Goal: Task Accomplishment & Management: Manage account settings

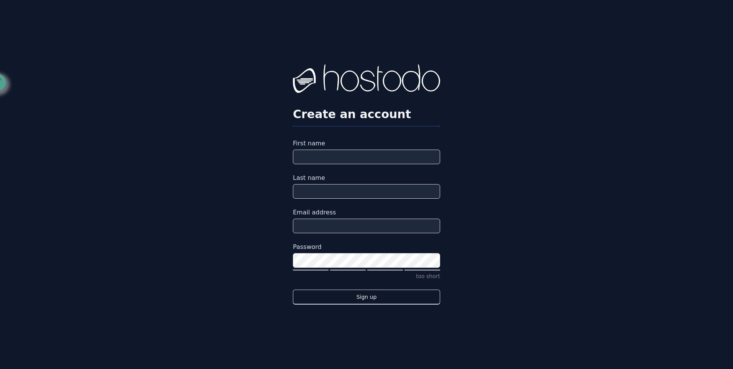
click at [379, 116] on h2 "Create an account" at bounding box center [366, 114] width 147 height 14
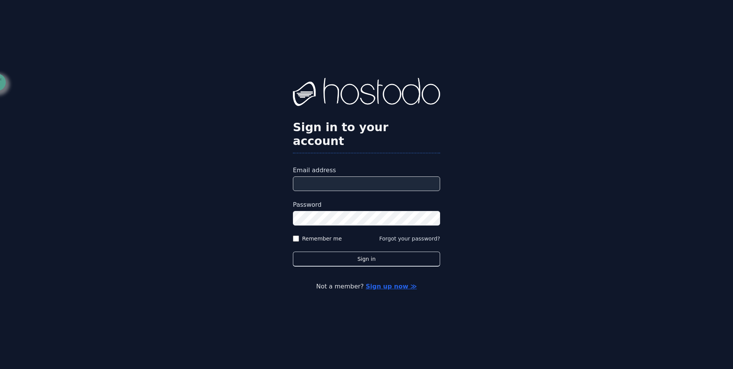
type input "**********"
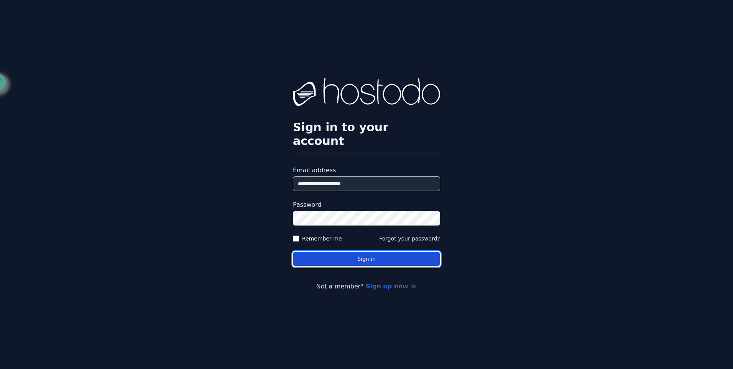
click at [364, 252] on button "Sign in" at bounding box center [366, 258] width 147 height 15
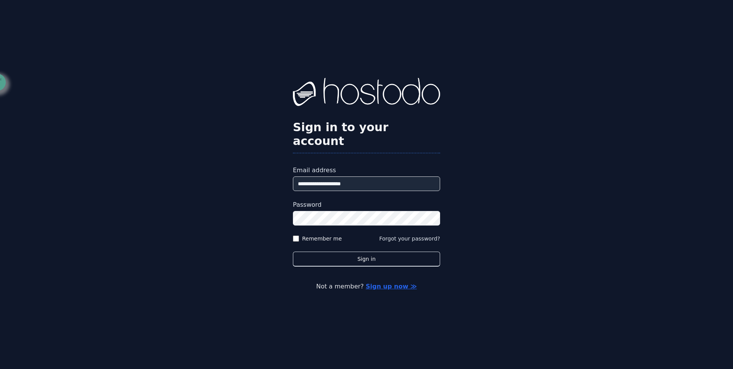
click at [293, 251] on button "Sign in" at bounding box center [366, 258] width 147 height 15
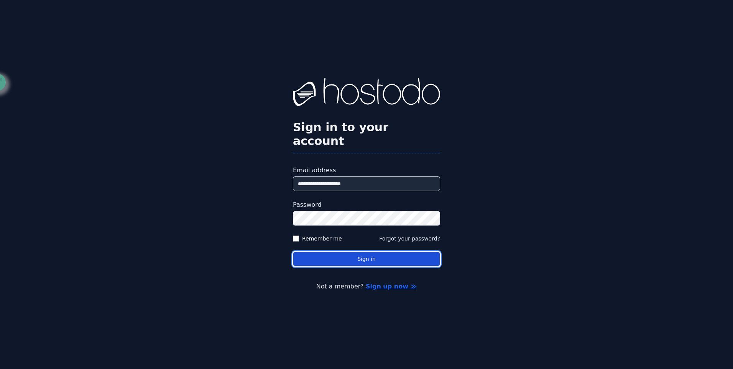
click at [364, 251] on button "Sign in" at bounding box center [366, 258] width 147 height 15
click at [348, 251] on button "Sign in" at bounding box center [366, 258] width 147 height 15
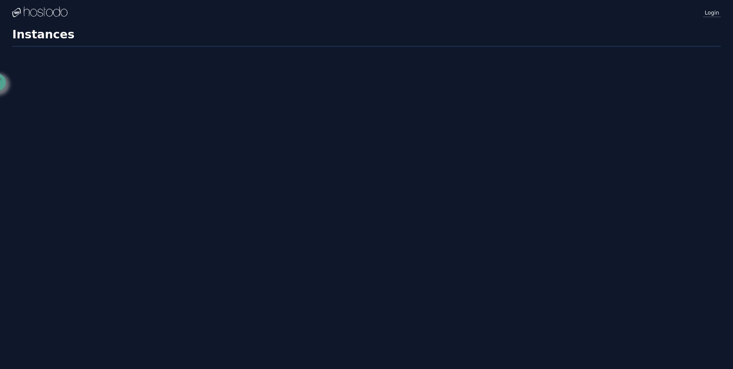
click at [706, 12] on link "Login" at bounding box center [712, 12] width 18 height 10
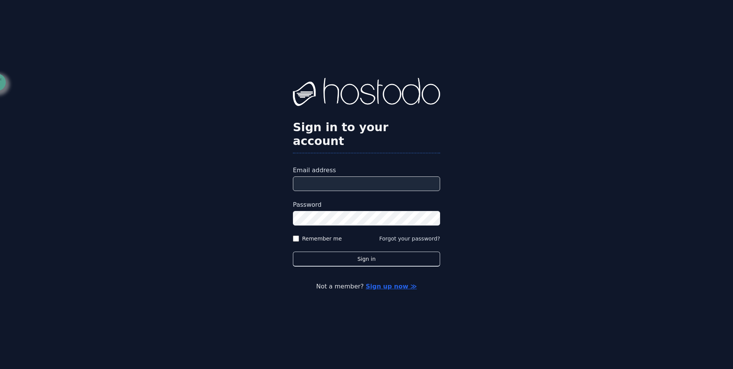
click at [358, 187] on form "Email address Password Remember me Forgot your password? Sign in" at bounding box center [366, 216] width 147 height 101
click at [352, 176] on input "Email address" at bounding box center [366, 183] width 147 height 15
type input "**********"
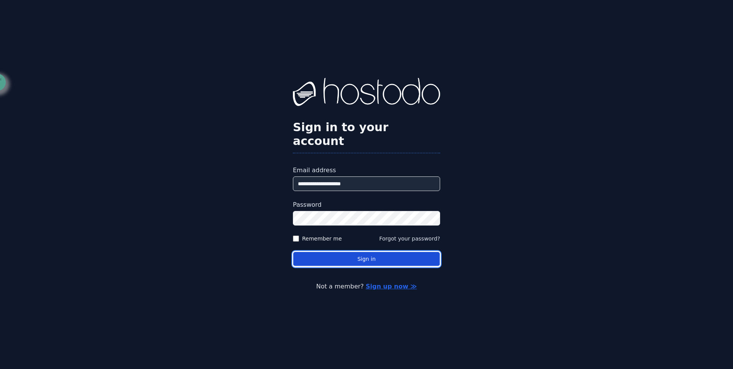
click at [379, 251] on button "Sign in" at bounding box center [366, 258] width 147 height 15
click at [359, 254] on button "Sign in" at bounding box center [366, 258] width 147 height 15
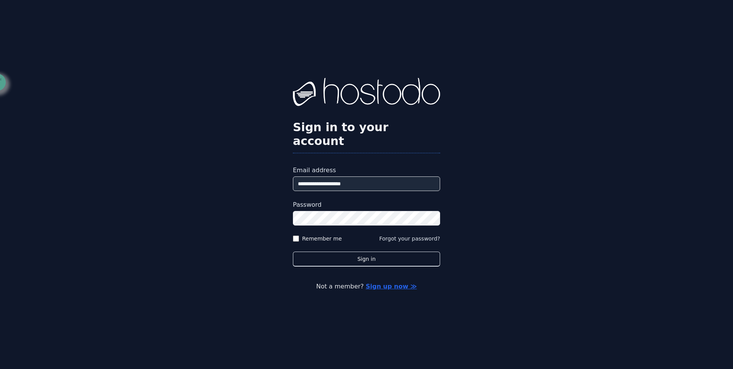
click at [293, 251] on button "Sign in" at bounding box center [366, 258] width 147 height 15
click at [294, 235] on div "Remember me" at bounding box center [317, 239] width 49 height 8
click at [299, 235] on div "Remember me" at bounding box center [317, 239] width 49 height 8
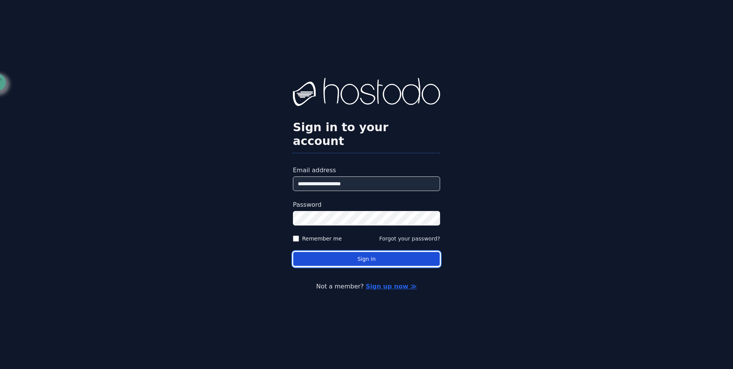
click at [335, 254] on button "Sign in" at bounding box center [366, 258] width 147 height 15
